Goal: Obtain resource: Download file/media

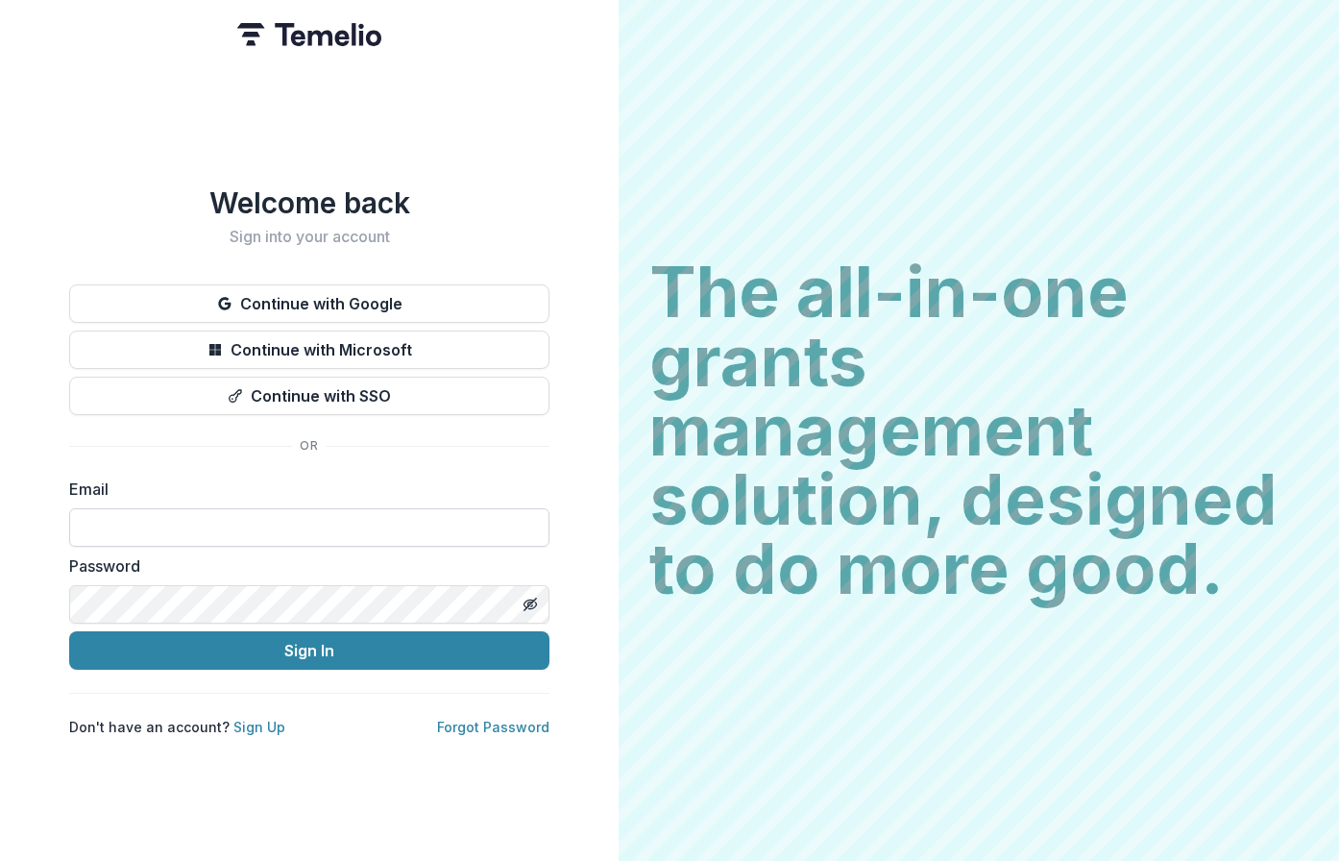
click at [123, 523] on input at bounding box center [309, 527] width 480 height 38
type input "**********"
click at [69, 631] on button "Sign In" at bounding box center [309, 650] width 480 height 38
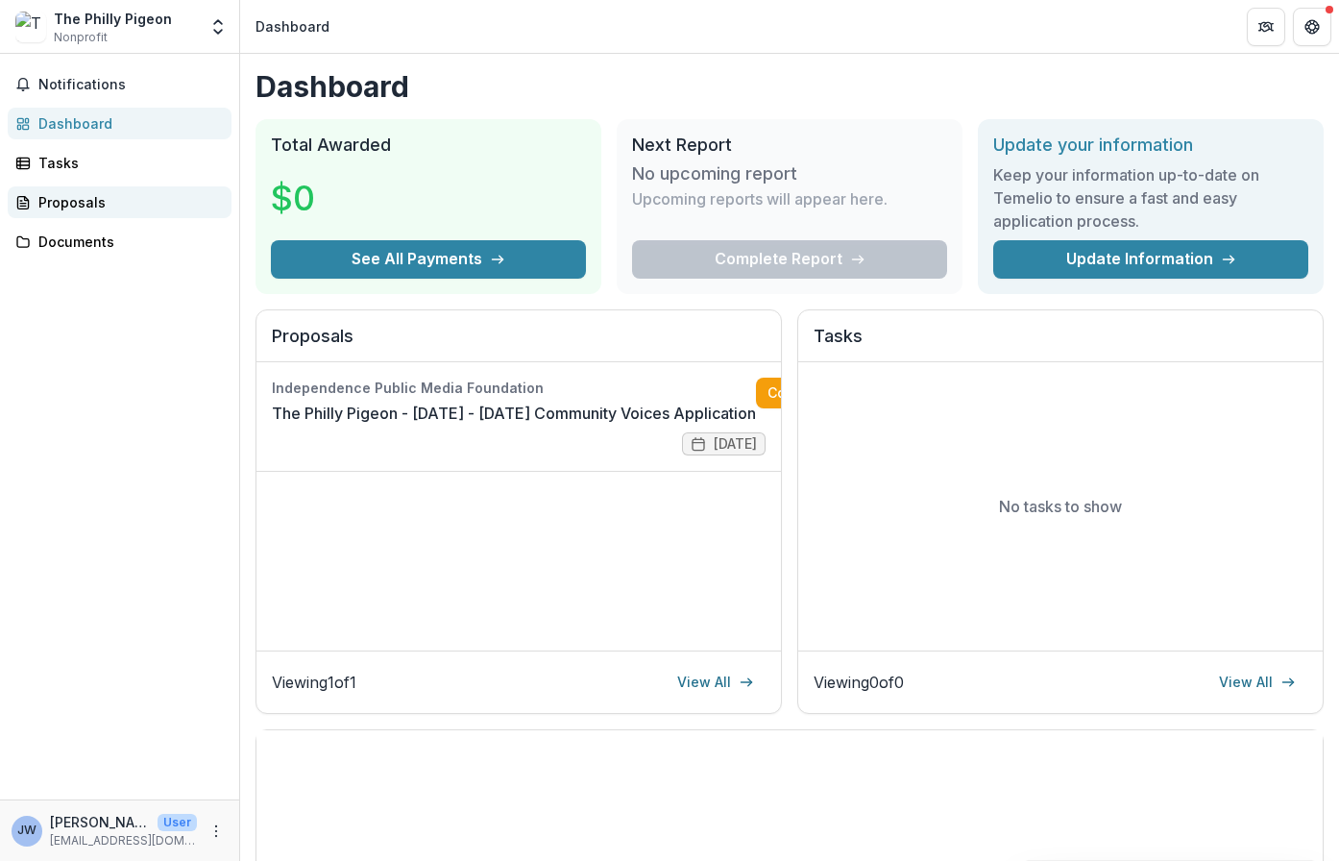
click at [84, 200] on div "Proposals" at bounding box center [127, 202] width 178 height 20
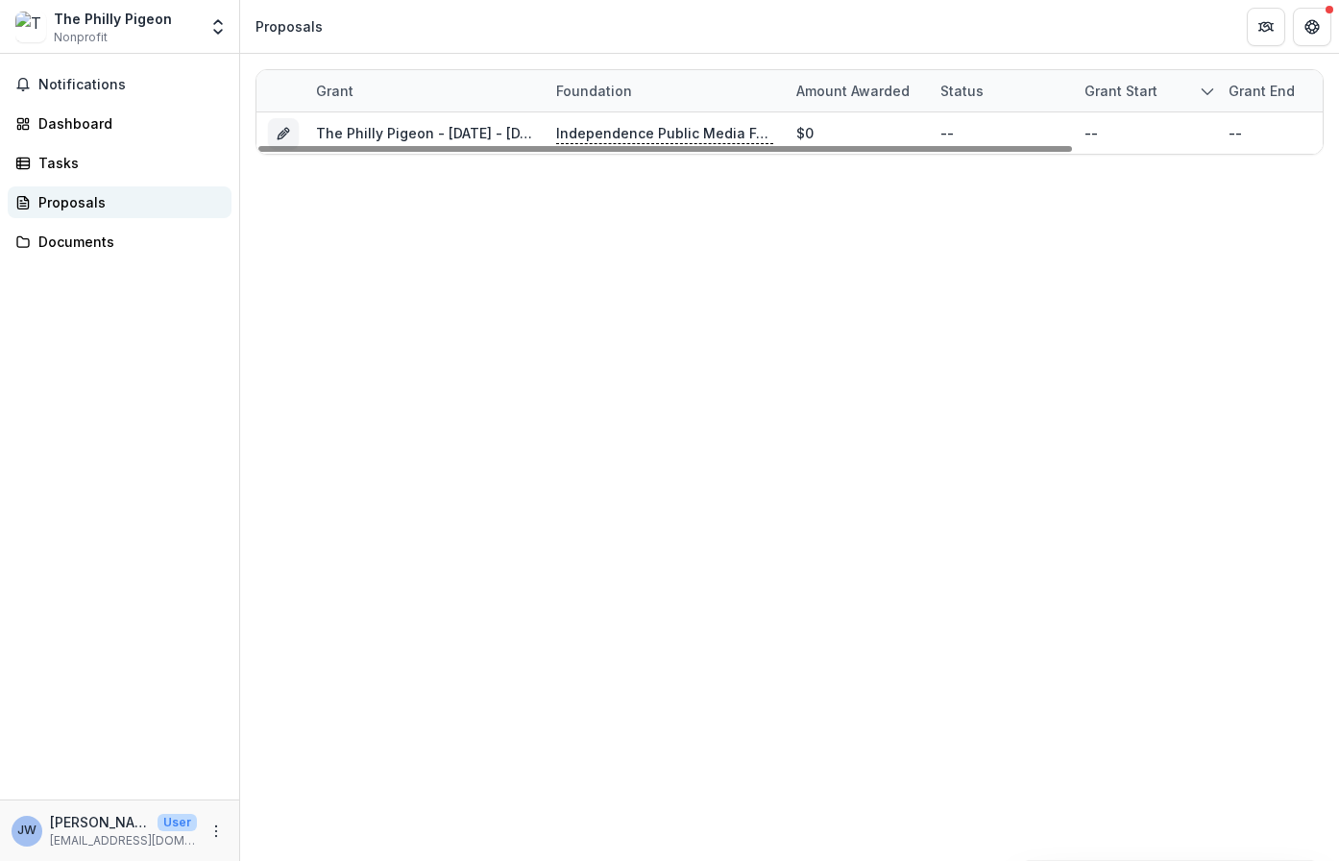
click at [69, 209] on div "Proposals" at bounding box center [127, 202] width 178 height 20
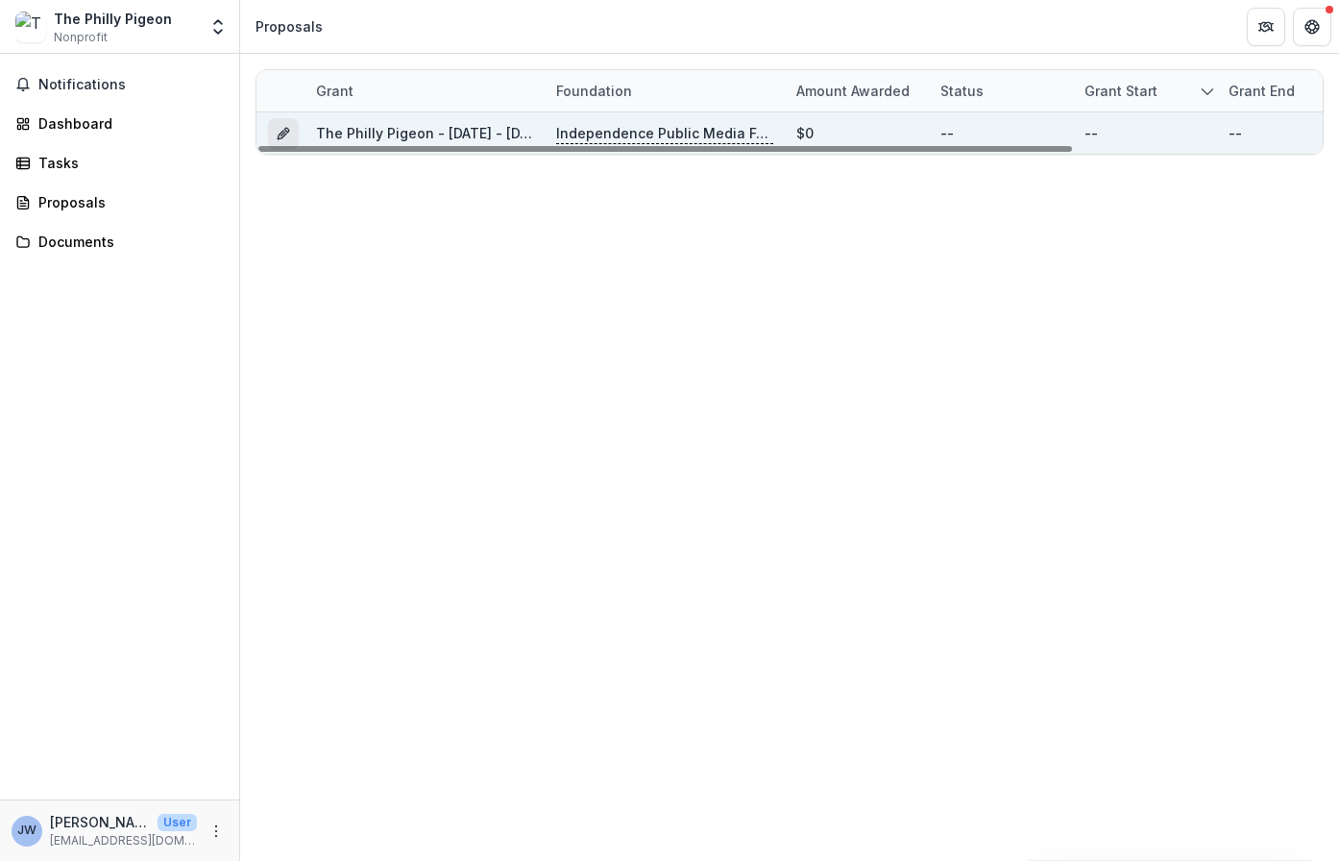
click at [283, 136] on icon "Grant e4575a69-e7ee-4f2e-9d27-fb1819d9d52c" at bounding box center [282, 135] width 9 height 9
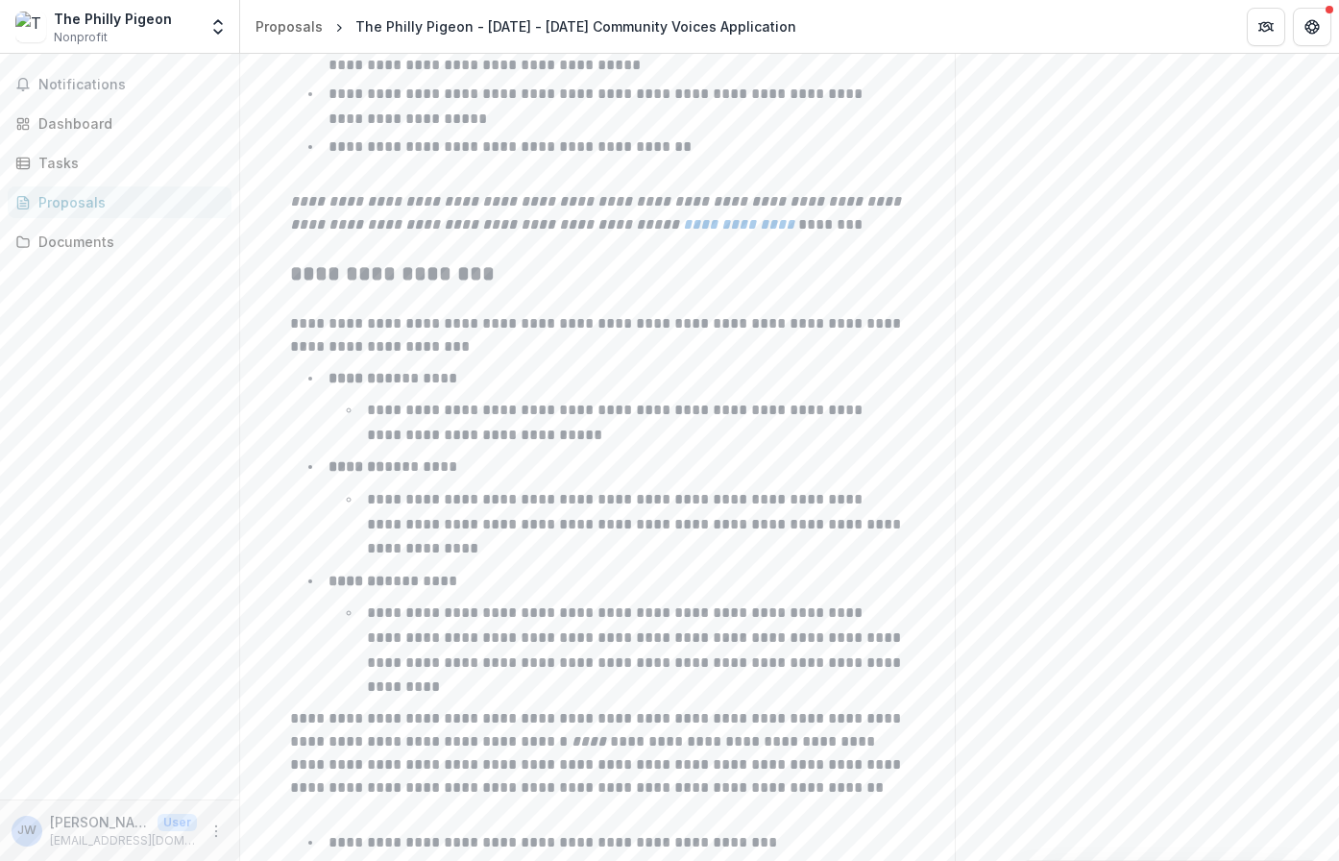
scroll to position [2979, 0]
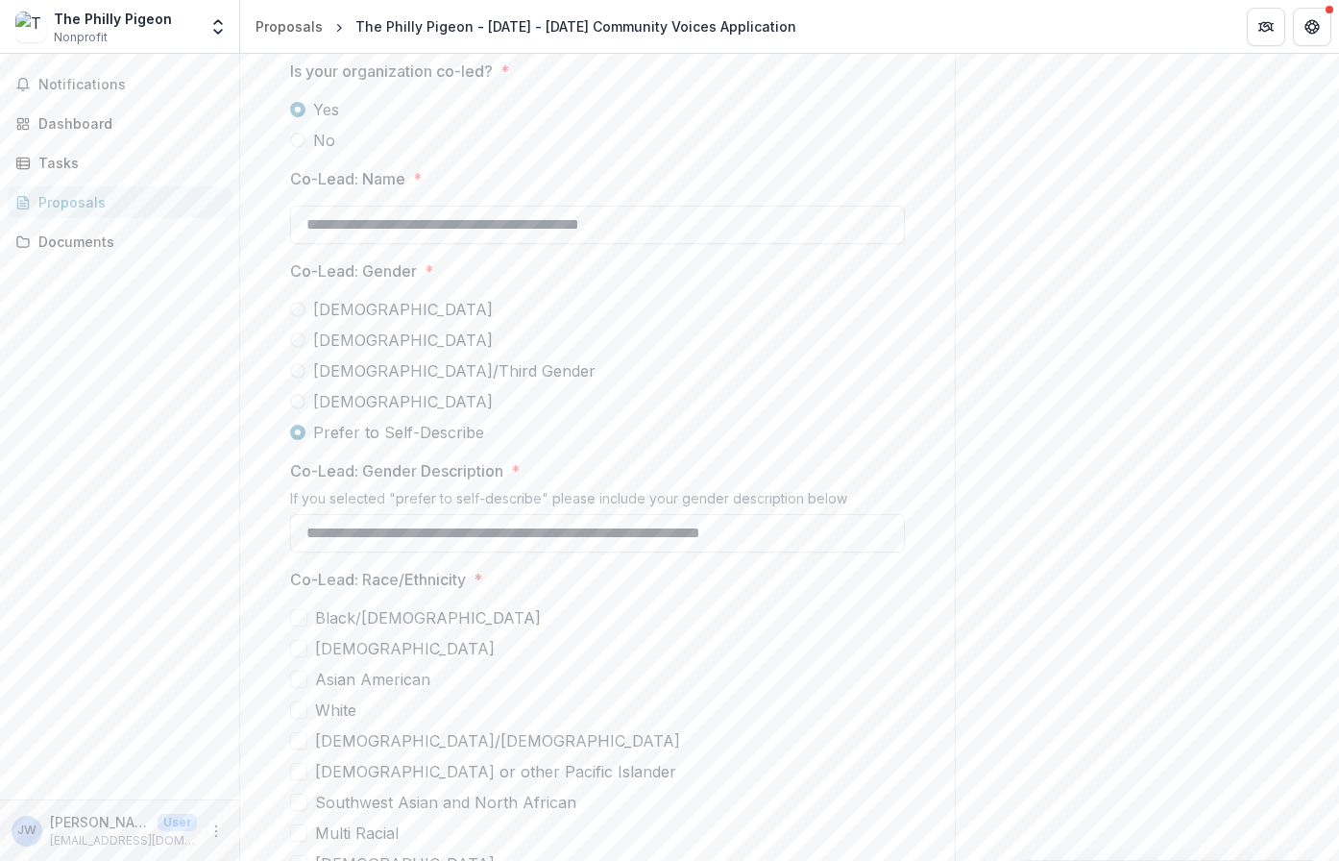
scroll to position [5208, 0]
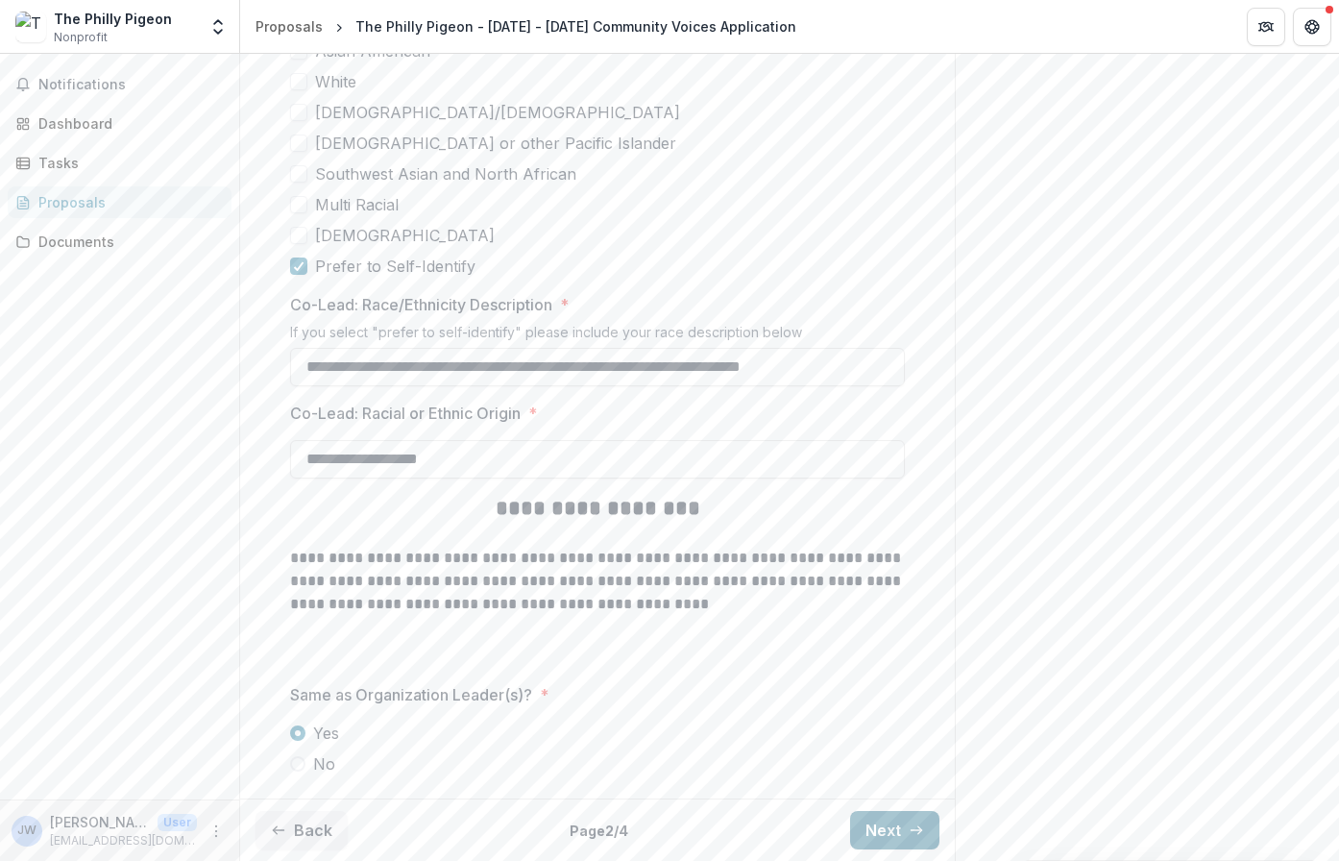
click at [887, 825] on button "Next" at bounding box center [894, 830] width 89 height 38
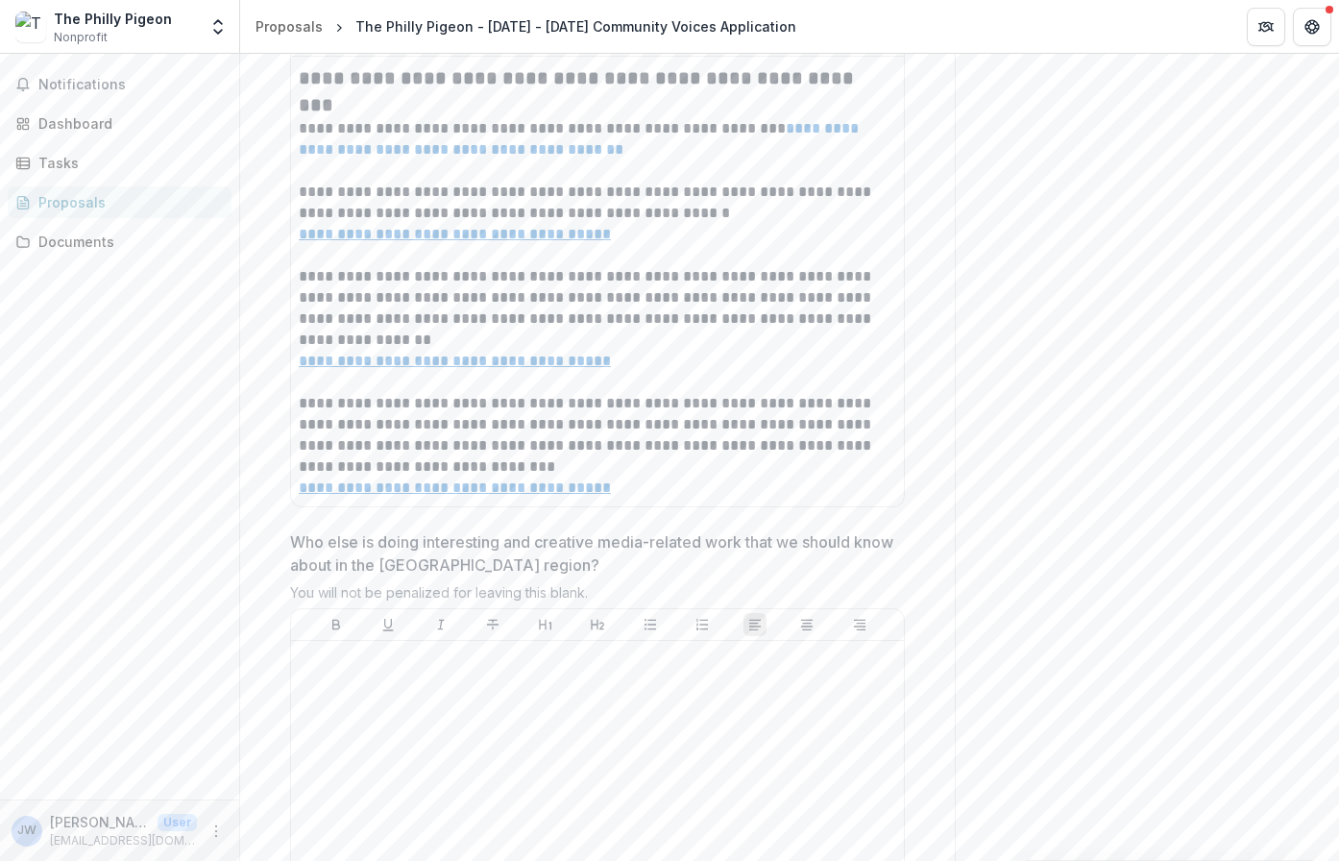
scroll to position [5582, 0]
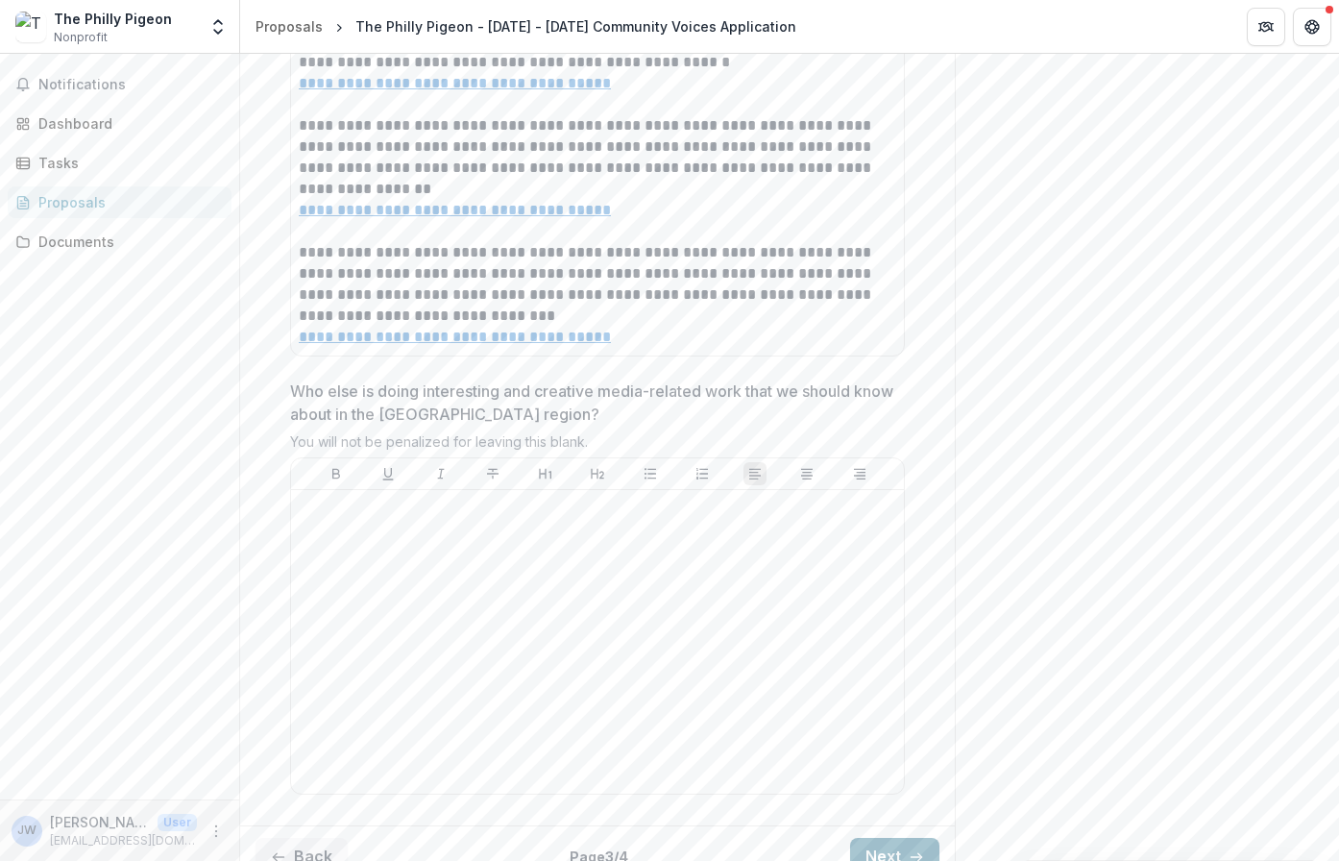
click at [909, 849] on icon "button" at bounding box center [916, 856] width 15 height 15
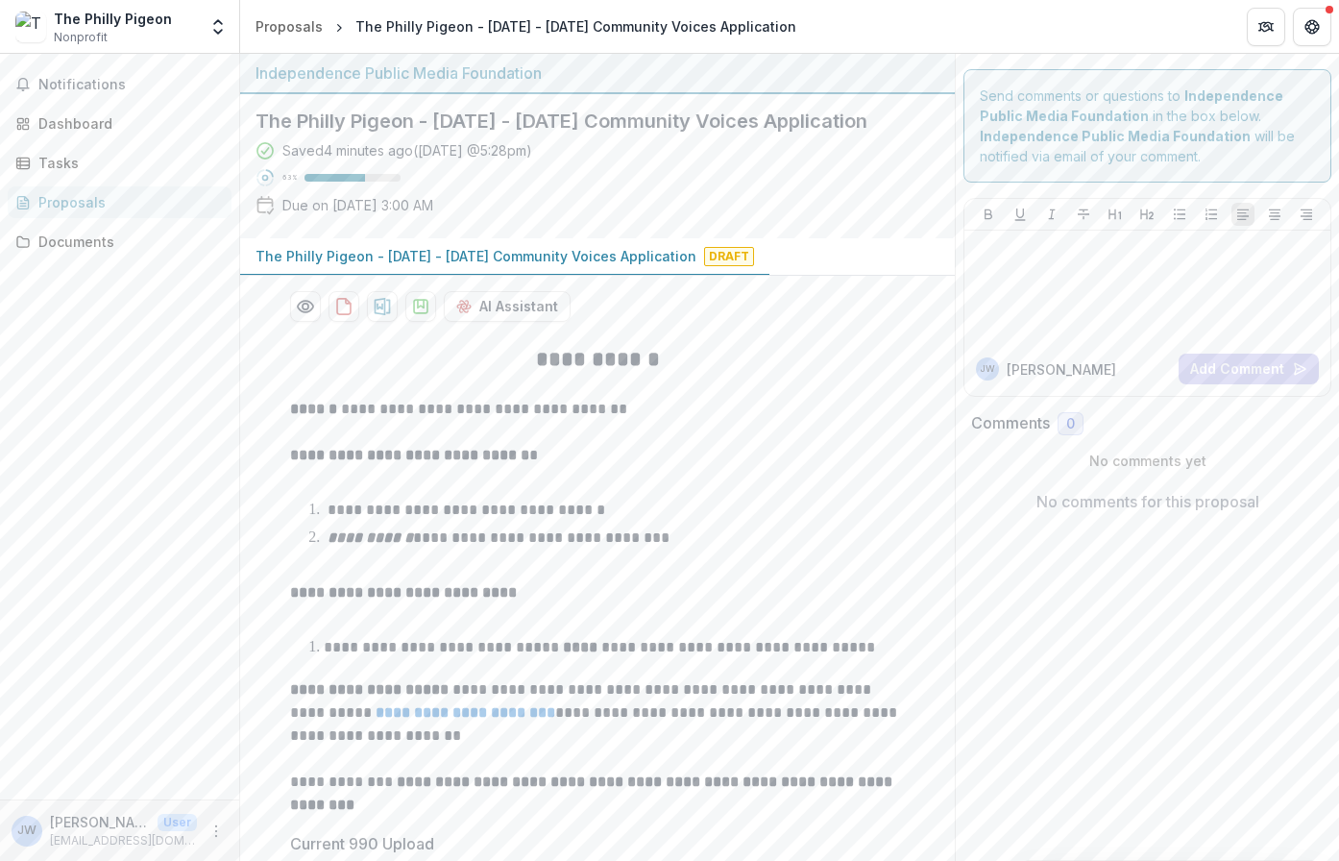
scroll to position [493, 0]
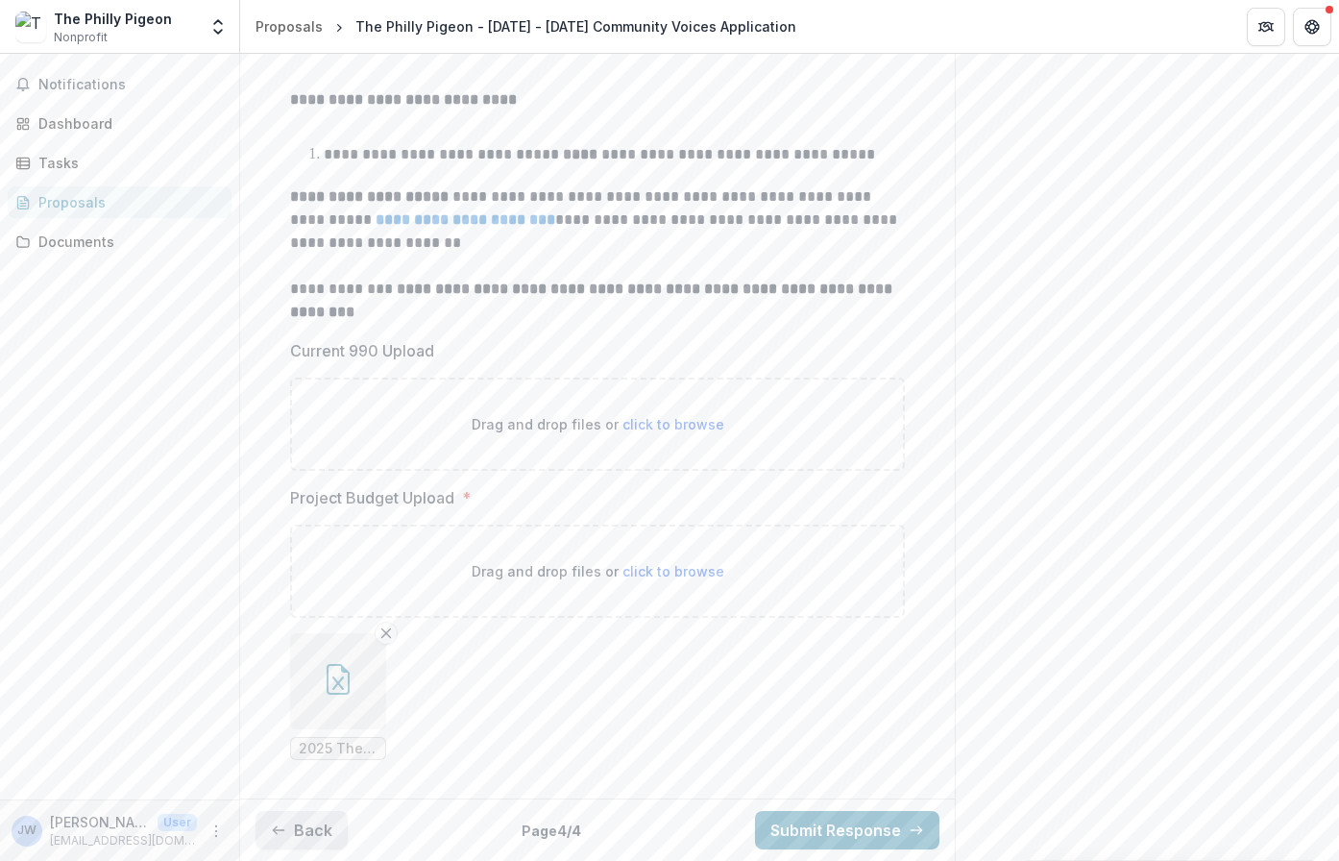
click at [316, 829] on button "Back" at bounding box center [302, 830] width 92 height 38
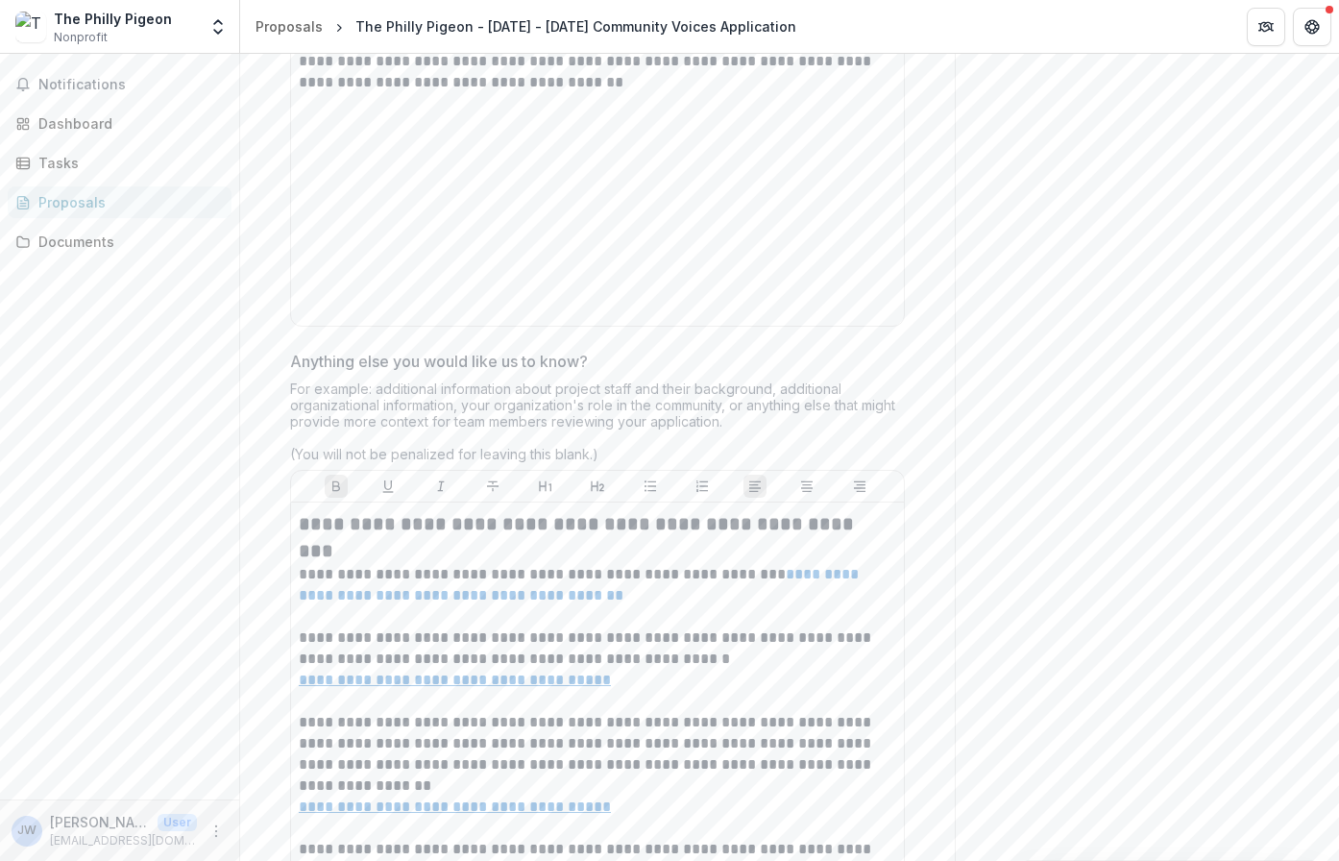
scroll to position [5582, 0]
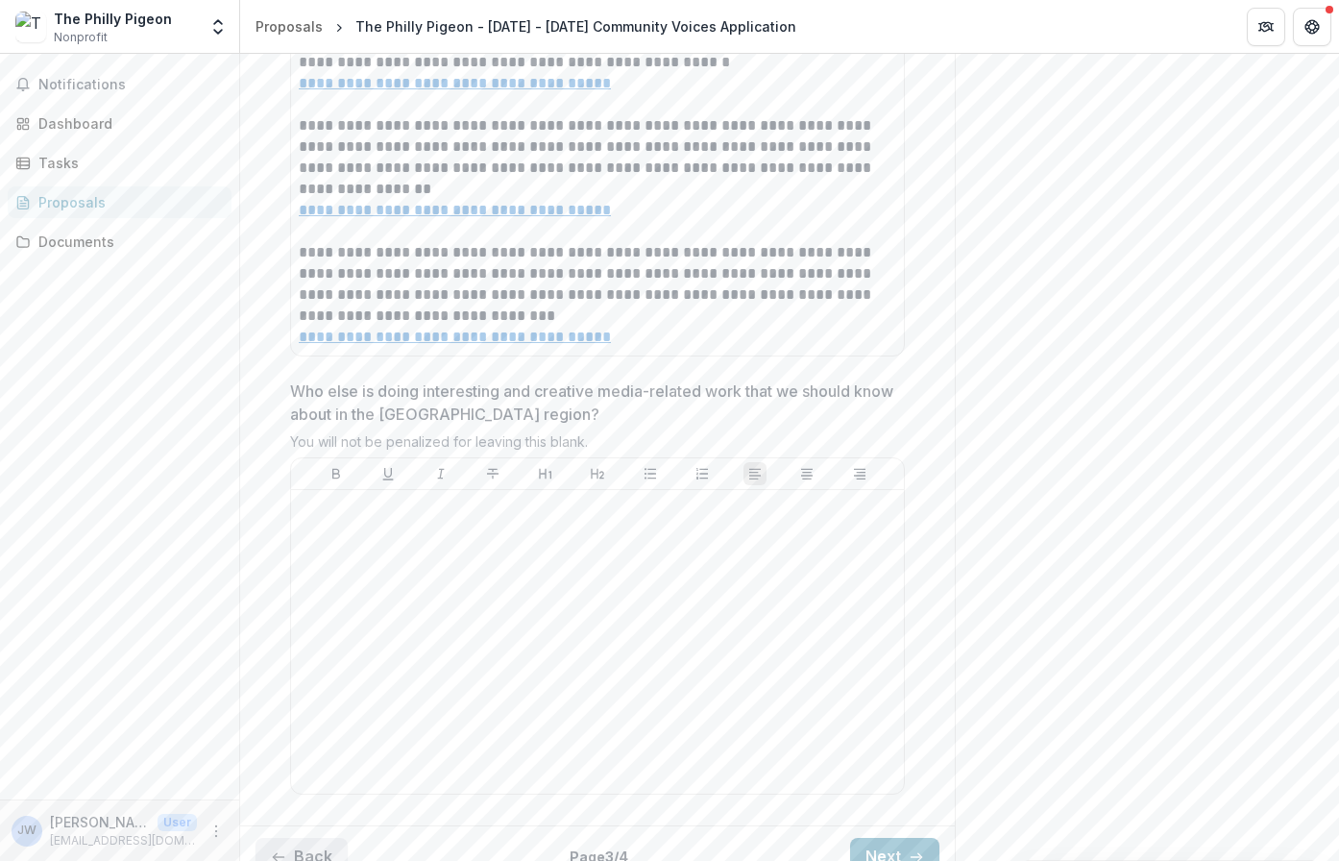
click at [307, 838] on button "Back" at bounding box center [302, 857] width 92 height 38
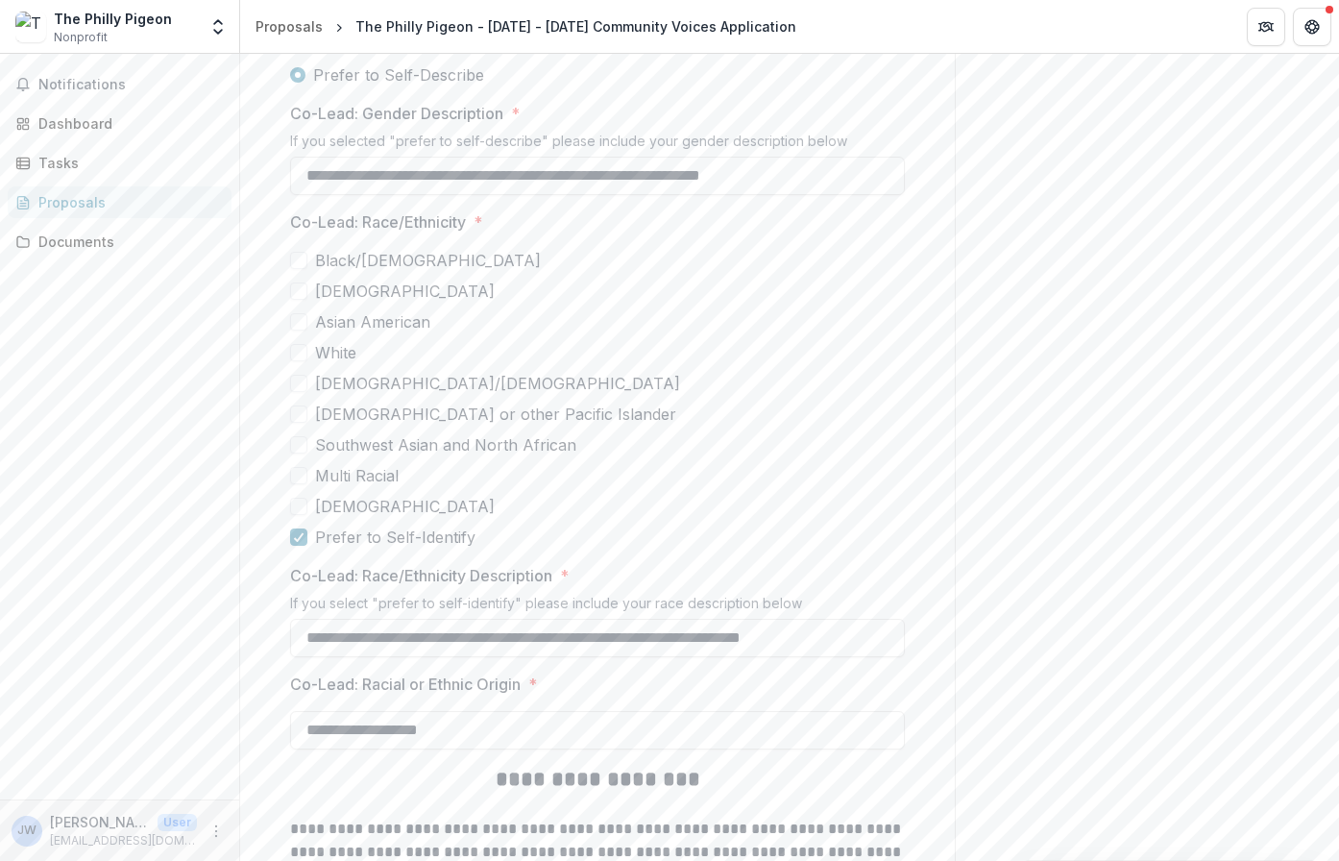
scroll to position [5208, 0]
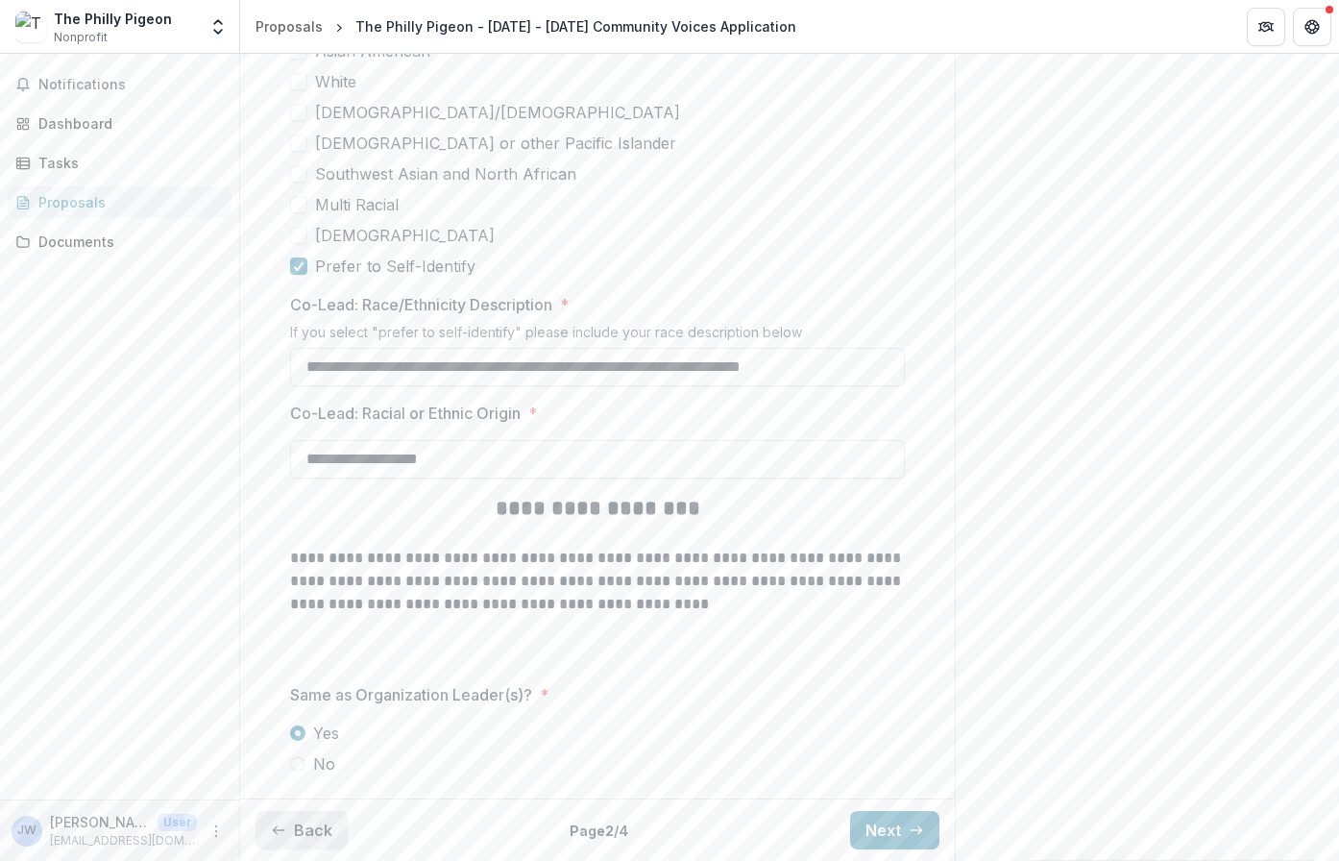
click at [307, 837] on button "Back" at bounding box center [302, 830] width 92 height 38
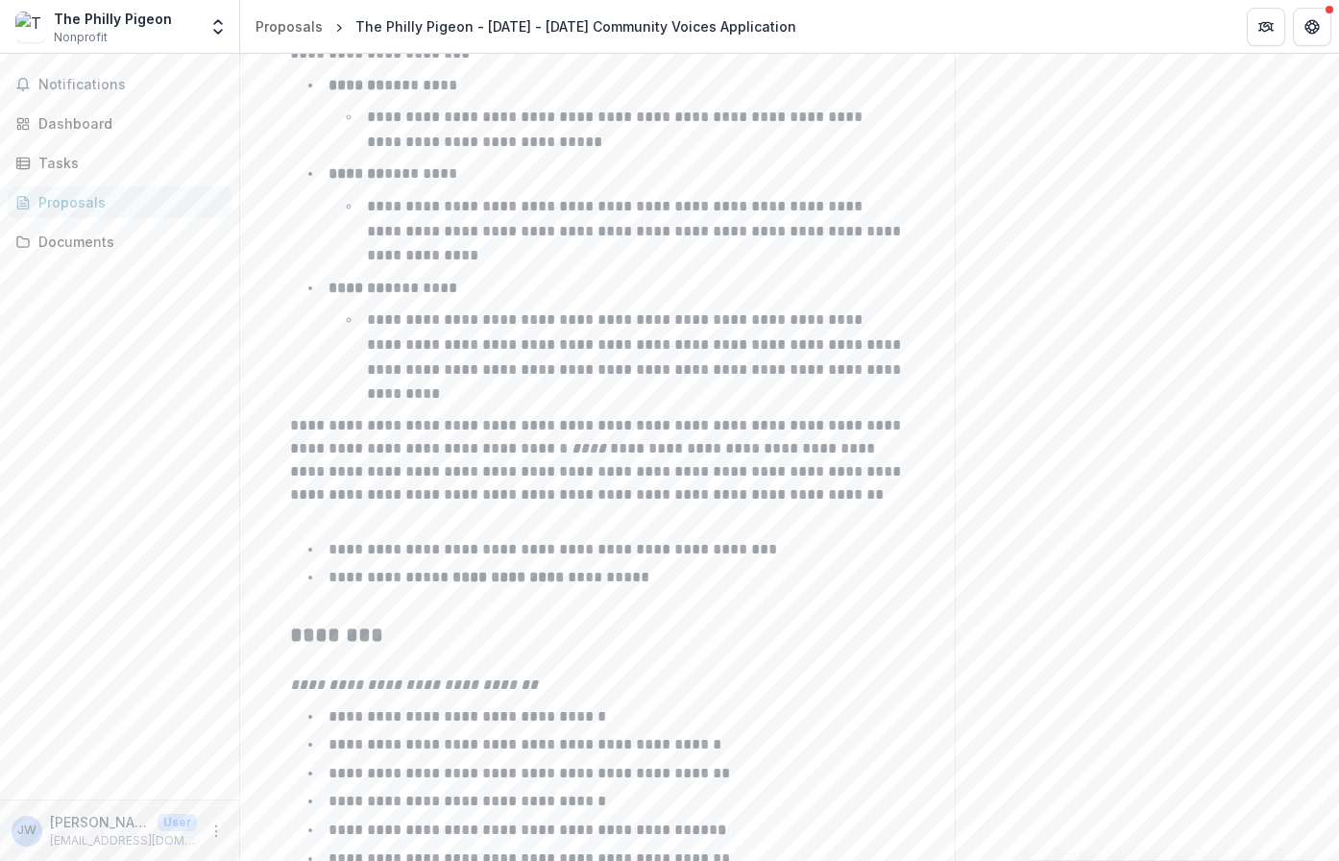
scroll to position [2979, 0]
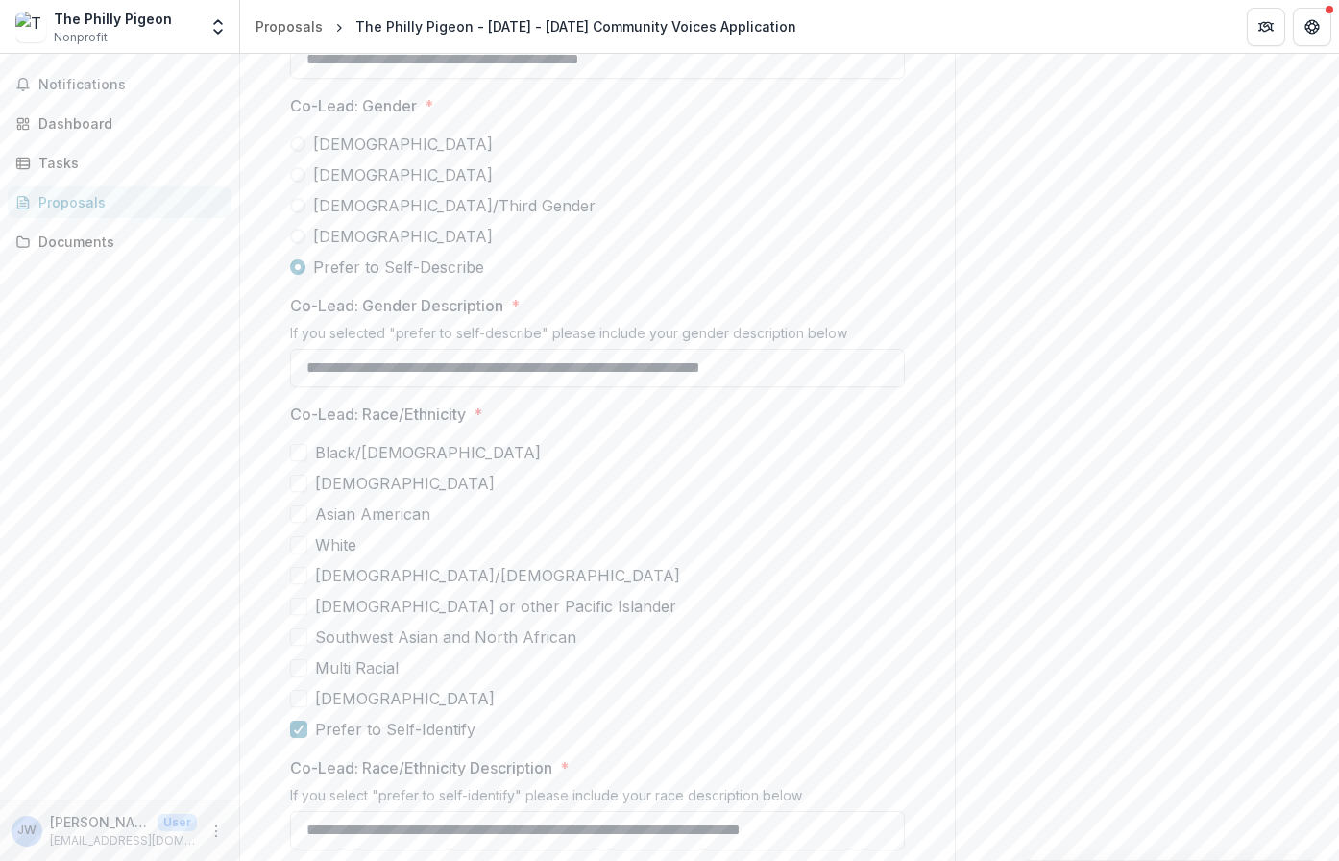
scroll to position [5208, 0]
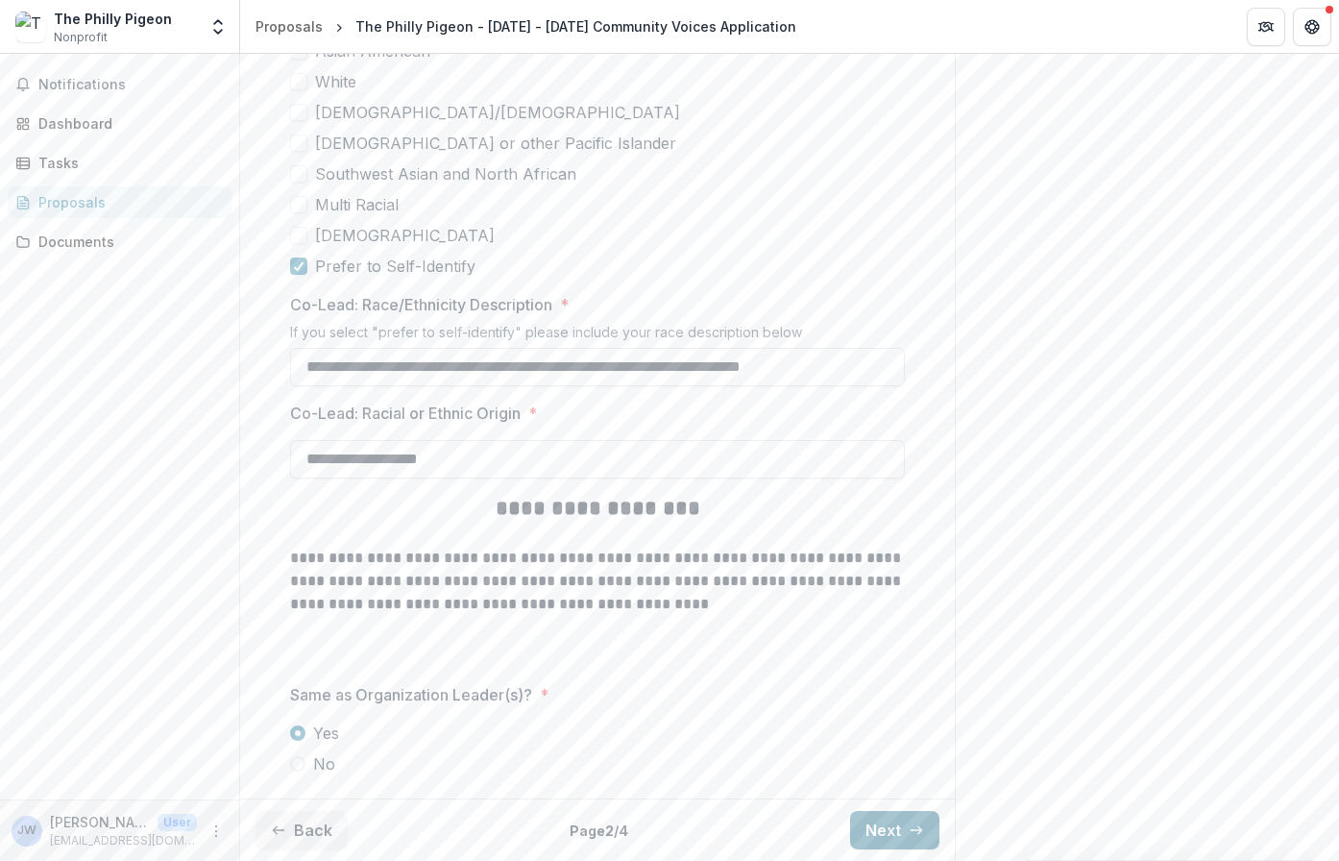
click at [871, 826] on button "Next" at bounding box center [894, 830] width 89 height 38
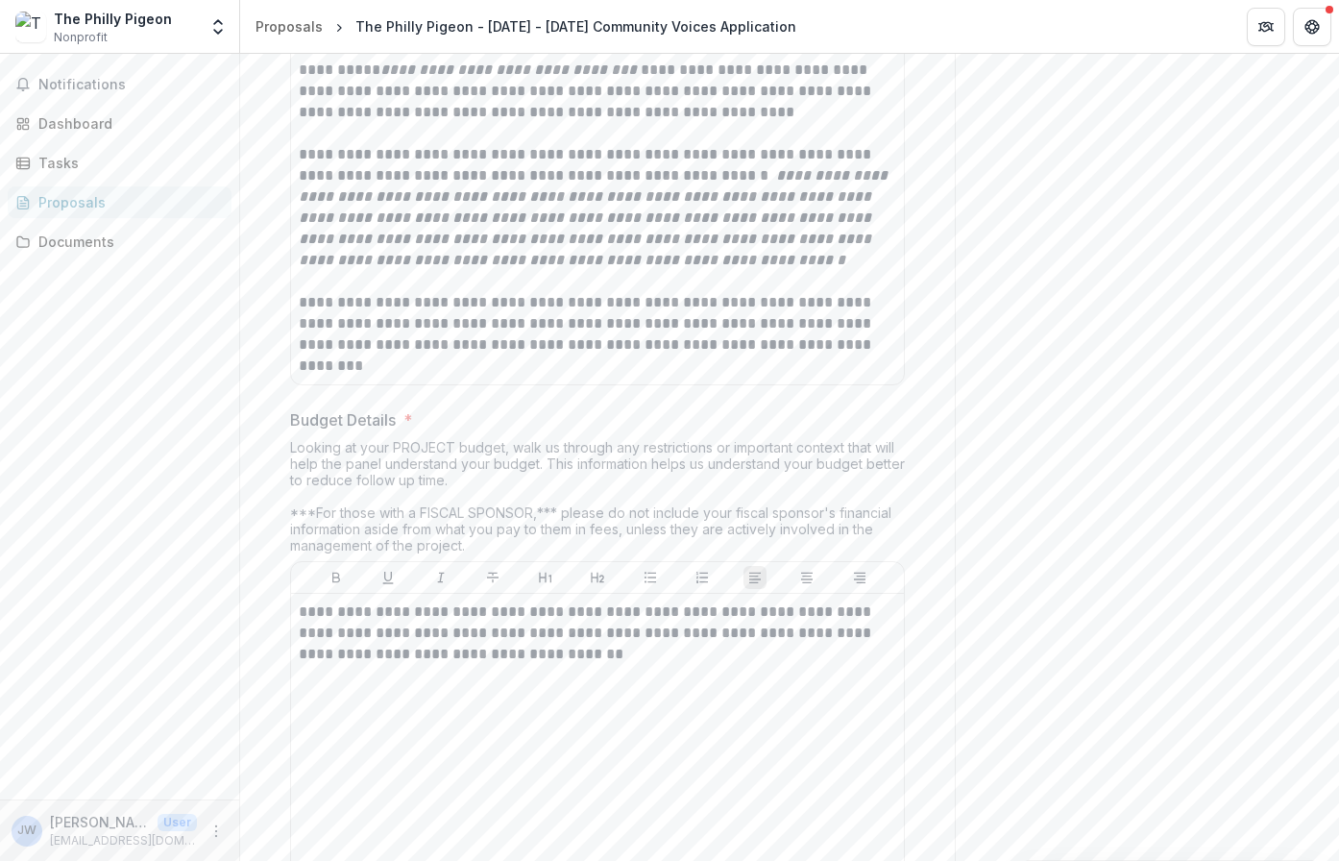
scroll to position [4415, 0]
click at [691, 643] on p "**********" at bounding box center [597, 631] width 597 height 63
click at [631, 651] on p "**********" at bounding box center [597, 631] width 597 height 63
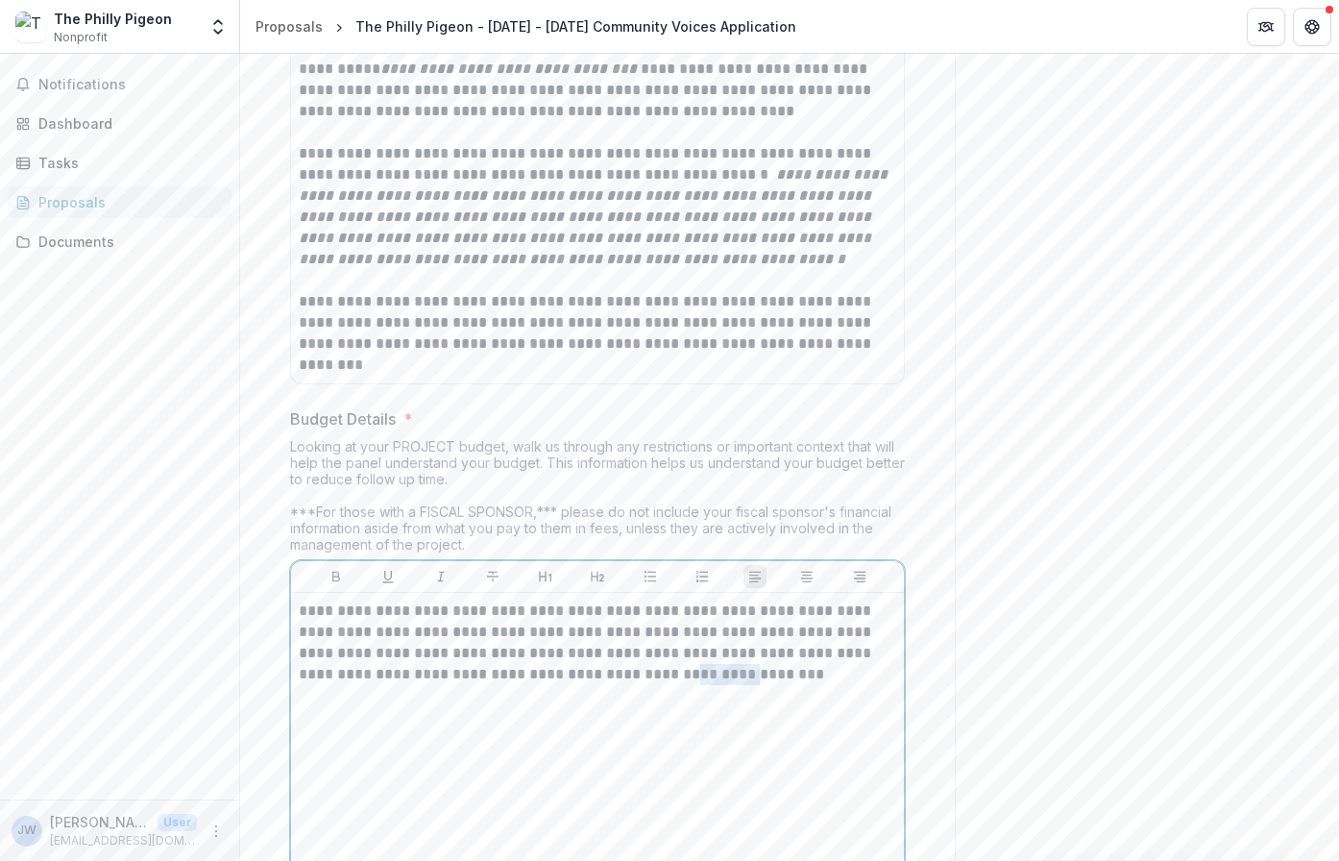
drag, startPoint x: 810, startPoint y: 677, endPoint x: 749, endPoint y: 680, distance: 60.6
click at [749, 680] on p "**********" at bounding box center [597, 642] width 597 height 85
drag, startPoint x: 514, startPoint y: 681, endPoint x: 549, endPoint y: 714, distance: 48.3
click at [549, 717] on div "**********" at bounding box center [597, 744] width 597 height 288
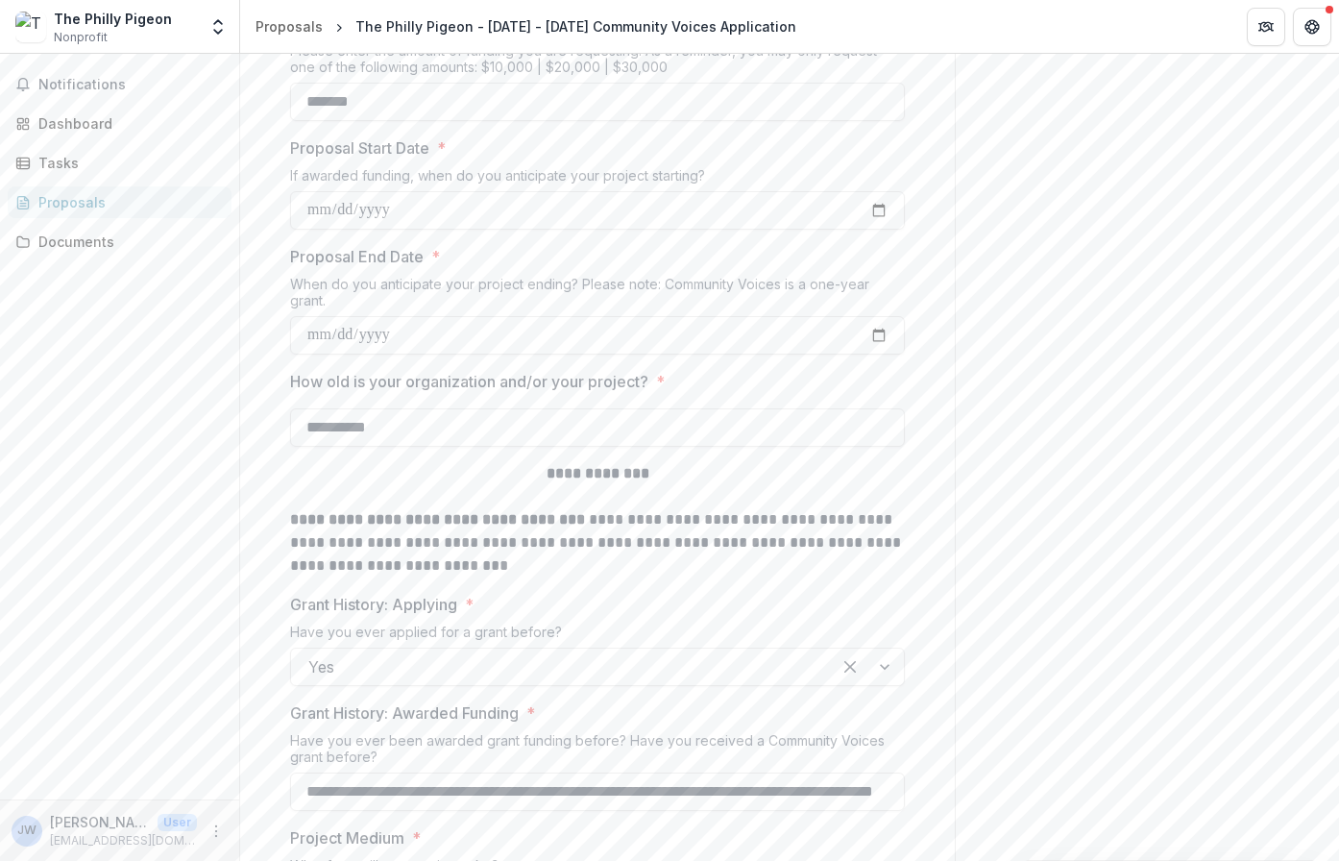
scroll to position [0, 0]
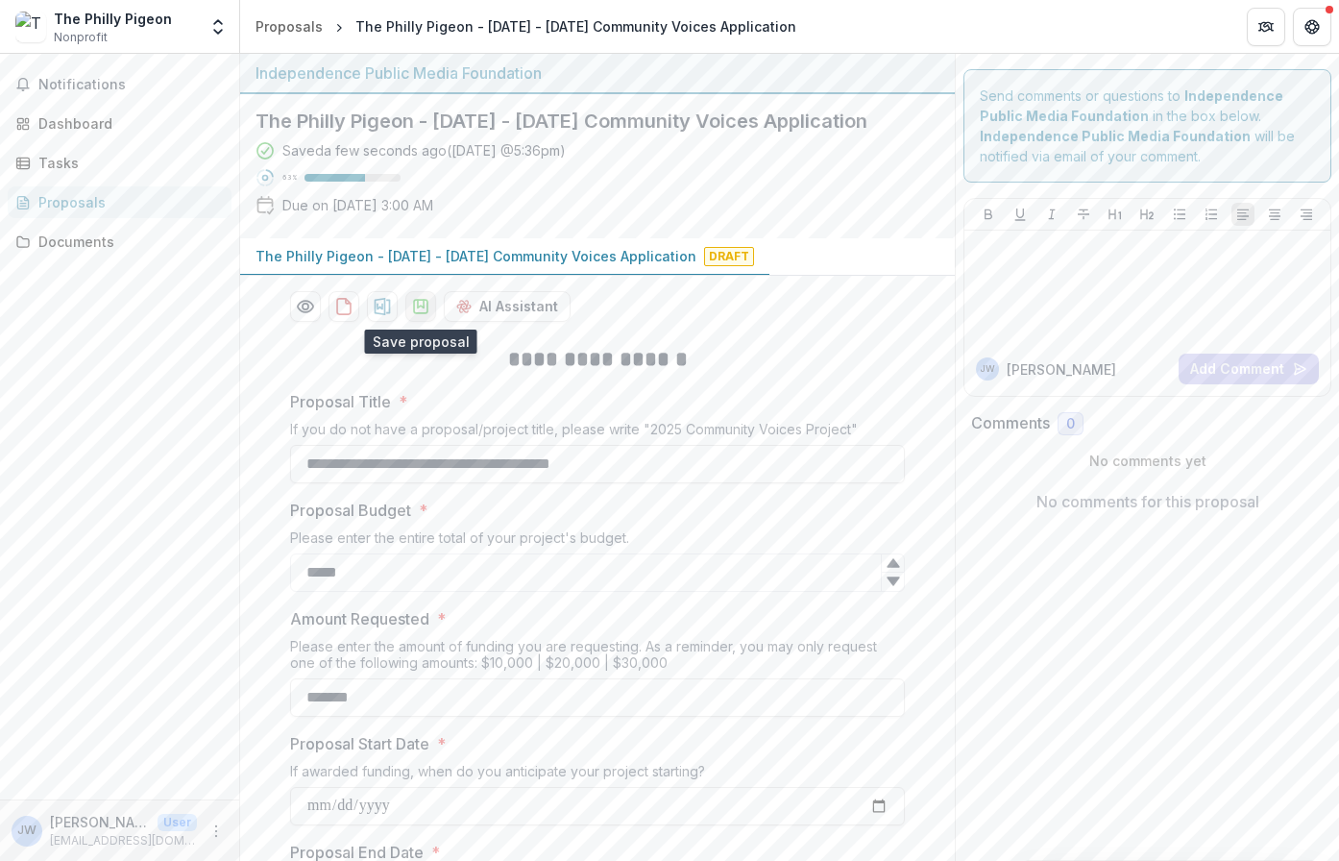
click at [421, 301] on polygon "download-proposal" at bounding box center [421, 304] width 6 height 8
